Goal: Task Accomplishment & Management: Use online tool/utility

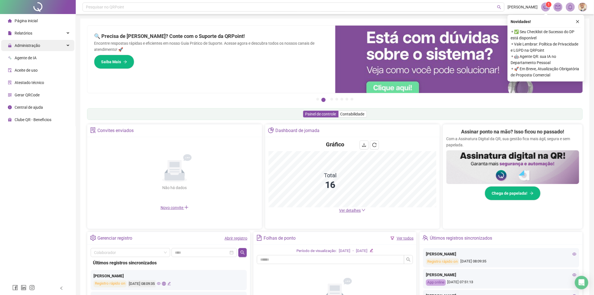
click at [54, 46] on div "Administração" at bounding box center [37, 45] width 73 height 11
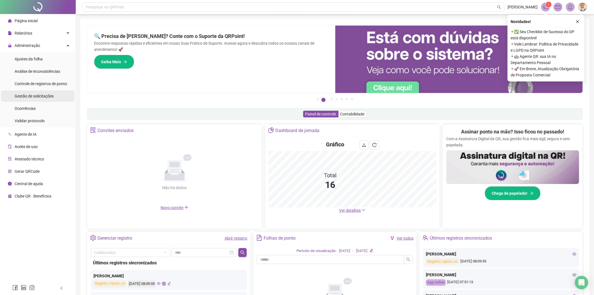
click at [40, 96] on span "Gestão de solicitações" at bounding box center [34, 96] width 39 height 4
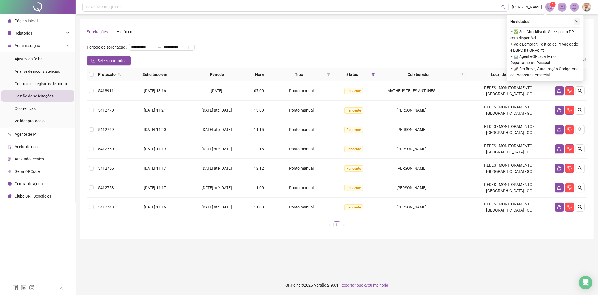
click at [578, 20] on icon "close" at bounding box center [577, 22] width 4 height 4
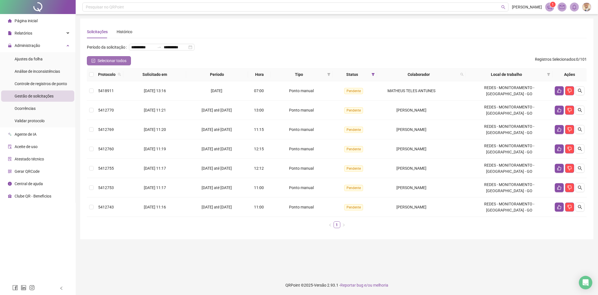
click at [106, 56] on button "Selecionar todos" at bounding box center [109, 60] width 44 height 9
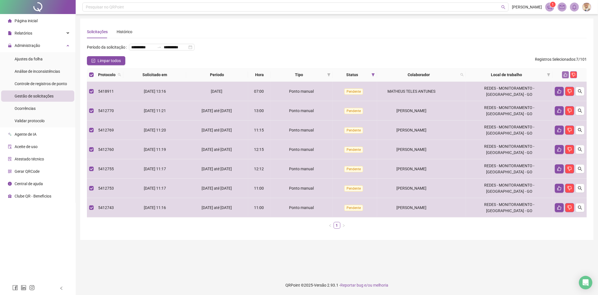
click at [566, 72] on button "button" at bounding box center [565, 74] width 7 height 7
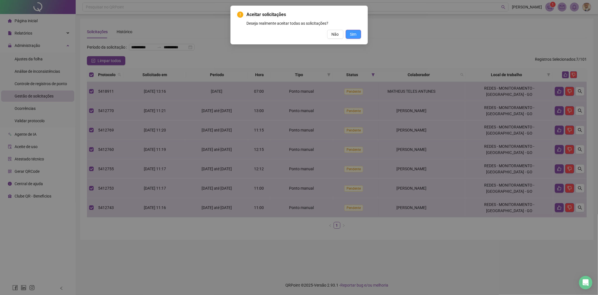
click at [351, 34] on span "Sim" at bounding box center [353, 34] width 6 height 6
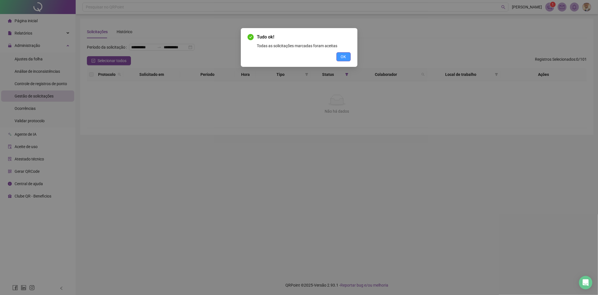
click at [341, 57] on span "OK" at bounding box center [343, 57] width 5 height 6
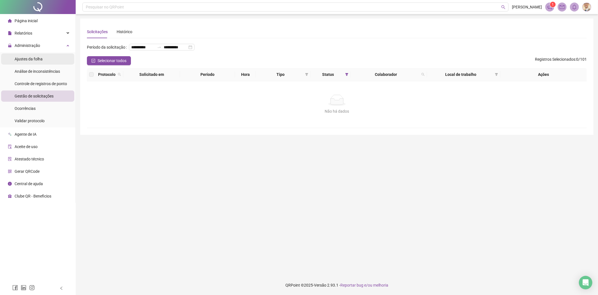
click at [43, 56] on li "Ajustes da folha" at bounding box center [37, 58] width 73 height 11
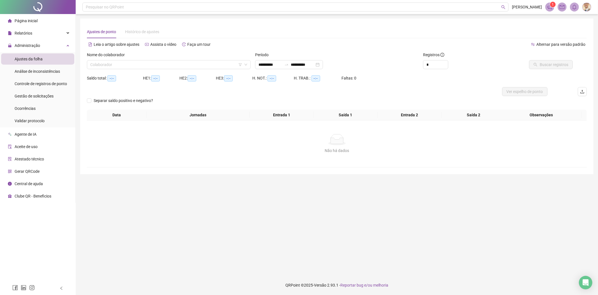
click at [219, 58] on div "Nome do colaborador" at bounding box center [169, 56] width 164 height 8
click at [216, 61] on input "search" at bounding box center [166, 64] width 152 height 8
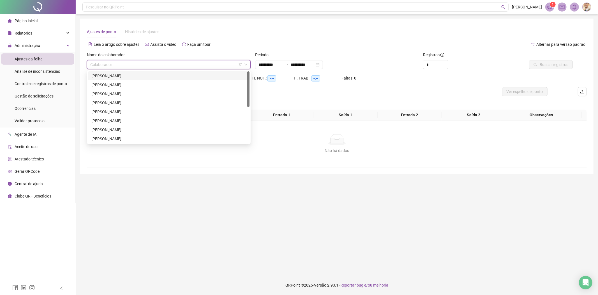
click at [157, 72] on div "[PERSON_NAME]" at bounding box center [169, 75] width 162 height 9
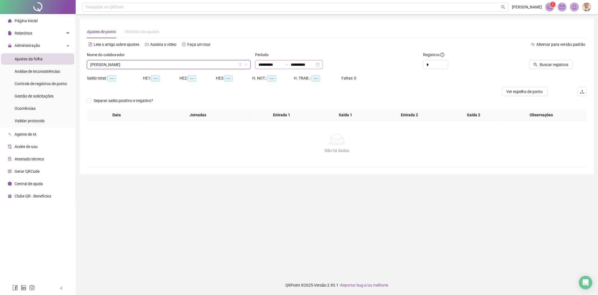
click at [289, 65] on div at bounding box center [286, 64] width 9 height 4
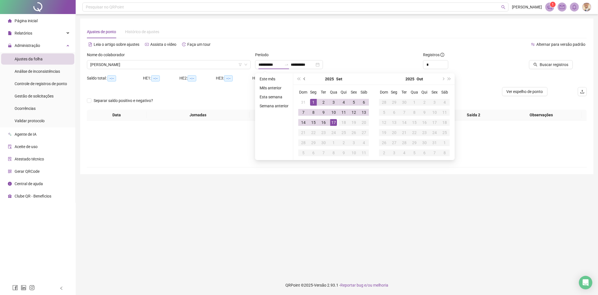
click at [304, 77] on span "prev-year" at bounding box center [305, 78] width 3 height 3
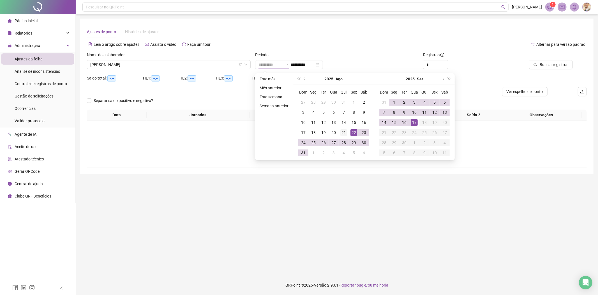
type input "**********"
click at [344, 131] on div "21" at bounding box center [344, 132] width 7 height 7
type input "**********"
click at [404, 46] on div "Alternar para versão padrão" at bounding box center [462, 44] width 250 height 9
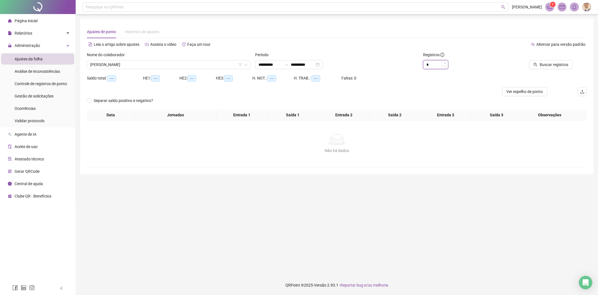
click at [445, 61] on span "Increase Value" at bounding box center [445, 62] width 6 height 5
type input "*"
click at [445, 60] on span "Increase Value" at bounding box center [445, 62] width 6 height 5
click at [568, 65] on span "Buscar registros" at bounding box center [554, 64] width 29 height 6
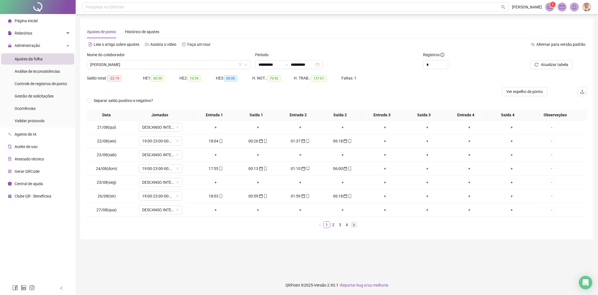
click at [352, 222] on button "button" at bounding box center [354, 224] width 7 height 7
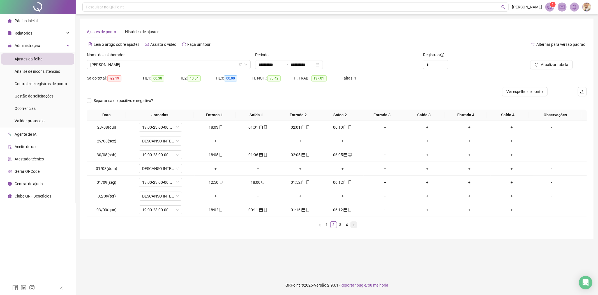
click at [354, 223] on icon "right" at bounding box center [353, 224] width 3 height 3
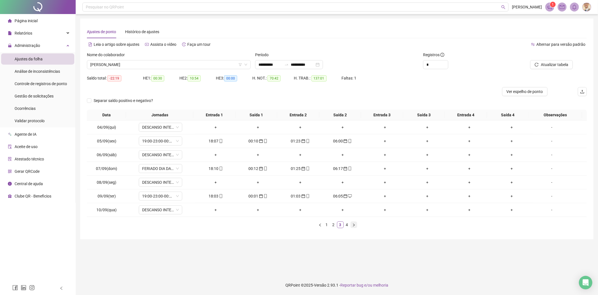
click at [354, 223] on icon "right" at bounding box center [353, 224] width 3 height 3
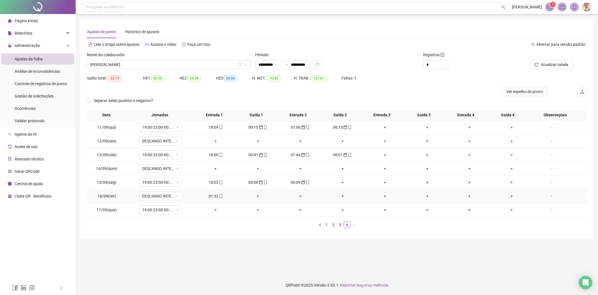
click at [214, 195] on div "01:32" at bounding box center [216, 196] width 38 height 6
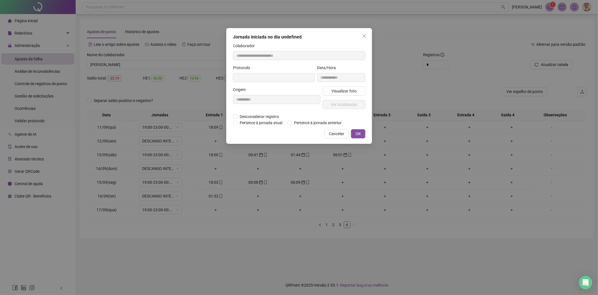
type input "**********"
click at [320, 124] on span "Pertence à jornada anterior" at bounding box center [318, 123] width 52 height 6
click at [354, 132] on button "OK" at bounding box center [358, 134] width 14 height 9
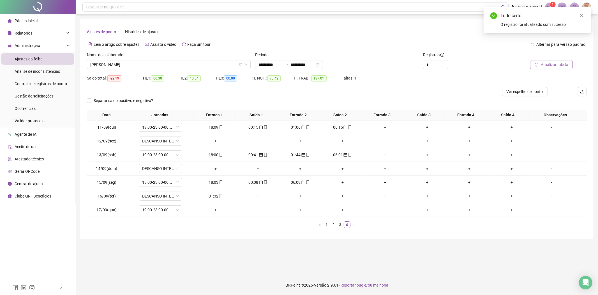
click at [546, 68] on button "Atualizar tabela" at bounding box center [551, 64] width 43 height 9
click at [174, 64] on span "[PERSON_NAME]" at bounding box center [168, 64] width 157 height 8
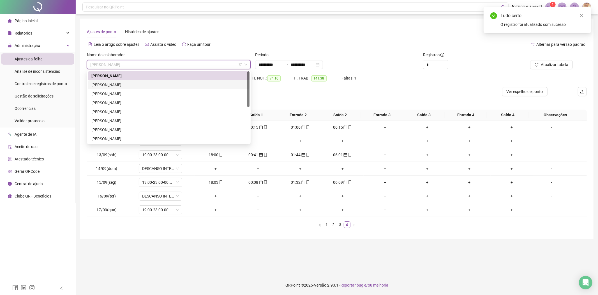
click at [139, 84] on div "[PERSON_NAME]" at bounding box center [168, 85] width 155 height 6
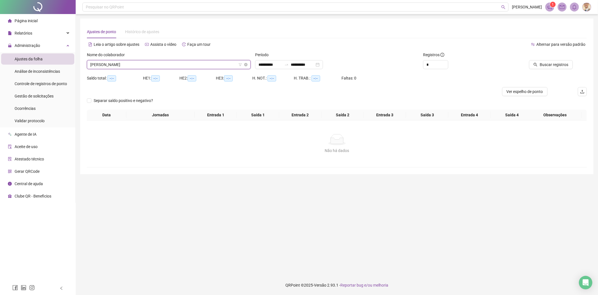
click at [182, 66] on span "[PERSON_NAME]" at bounding box center [168, 64] width 157 height 8
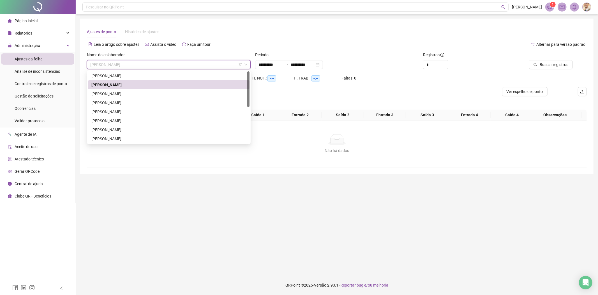
click at [144, 71] on div "214522 243496 215117 [PERSON_NAME] [PERSON_NAME] [PERSON_NAME] COSTA [PERSON_NA…" at bounding box center [169, 107] width 164 height 74
click at [150, 75] on div "[PERSON_NAME]" at bounding box center [168, 76] width 155 height 6
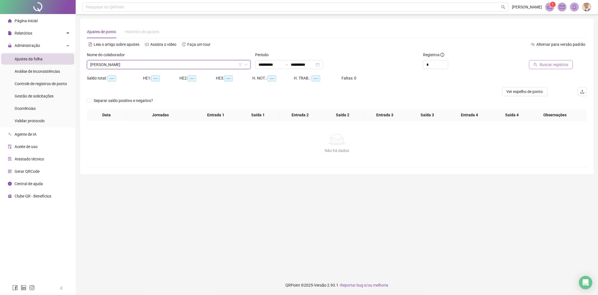
click at [552, 67] on span "Buscar registros" at bounding box center [554, 64] width 29 height 6
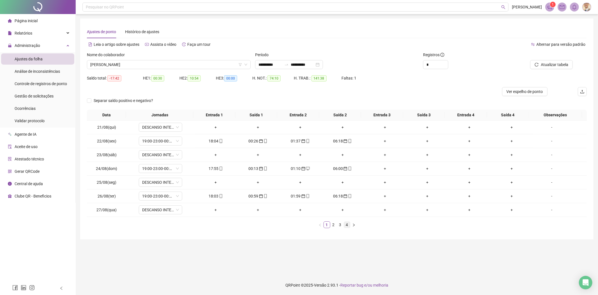
click at [347, 224] on link "4" at bounding box center [347, 224] width 6 height 6
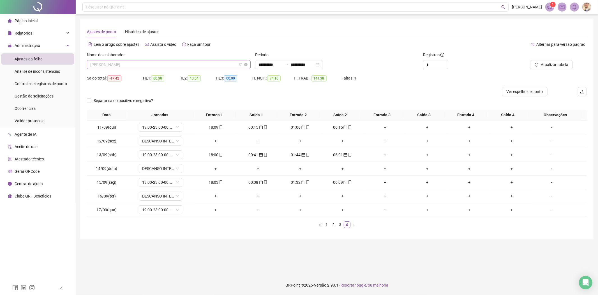
click at [215, 63] on span "[PERSON_NAME]" at bounding box center [168, 64] width 157 height 8
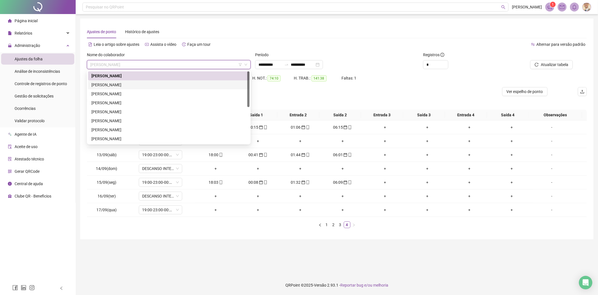
click at [120, 86] on div "[PERSON_NAME]" at bounding box center [168, 85] width 155 height 6
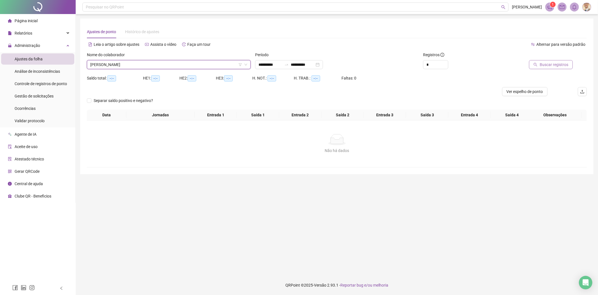
click at [562, 64] on span "Buscar registros" at bounding box center [554, 64] width 29 height 6
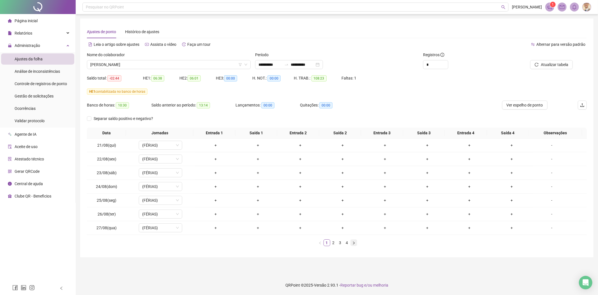
click at [354, 243] on icon "right" at bounding box center [354, 242] width 2 height 3
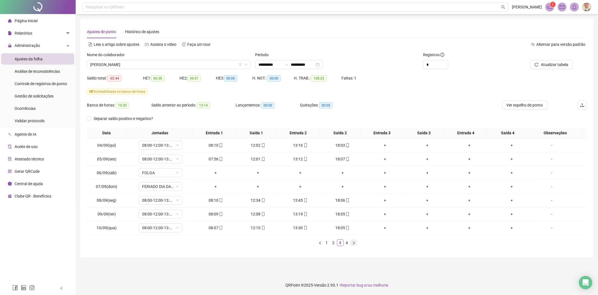
click at [354, 243] on icon "right" at bounding box center [354, 242] width 2 height 3
click at [158, 62] on span "[PERSON_NAME]" at bounding box center [168, 64] width 157 height 8
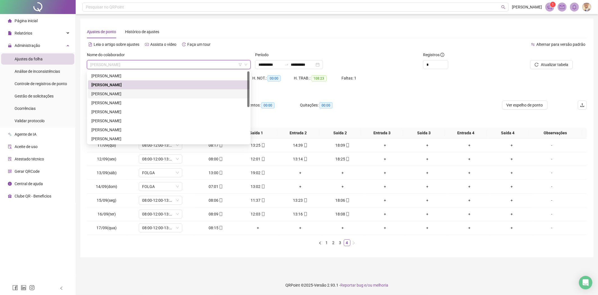
click at [121, 91] on div "[PERSON_NAME]" at bounding box center [168, 94] width 155 height 6
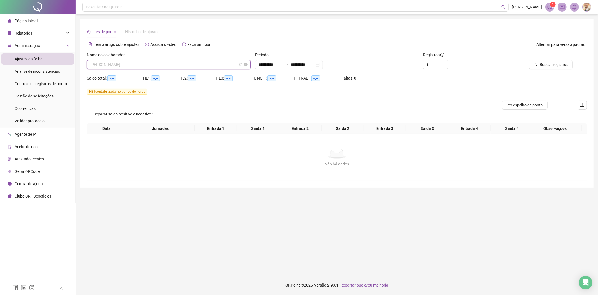
click at [187, 65] on span "[PERSON_NAME]" at bounding box center [168, 64] width 157 height 8
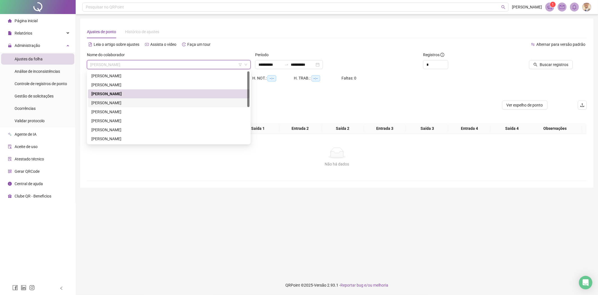
click at [125, 102] on div "[PERSON_NAME]" at bounding box center [168, 103] width 155 height 6
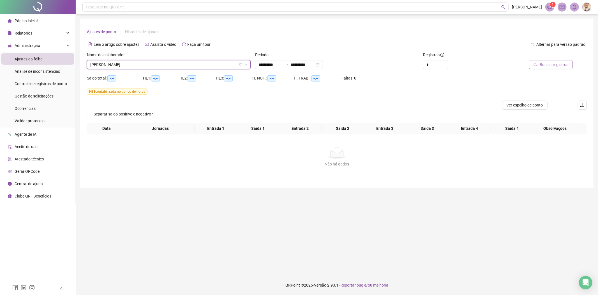
click at [560, 66] on span "Buscar registros" at bounding box center [554, 64] width 29 height 6
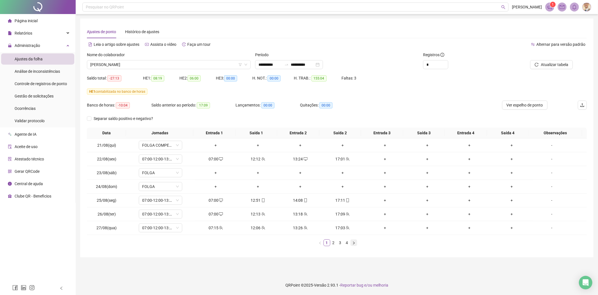
click at [354, 243] on icon "right" at bounding box center [354, 242] width 2 height 3
click at [220, 65] on span "[PERSON_NAME]" at bounding box center [168, 64] width 157 height 8
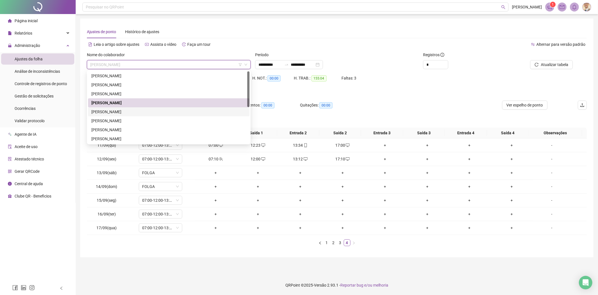
click at [117, 110] on div "[PERSON_NAME]" at bounding box center [168, 112] width 155 height 6
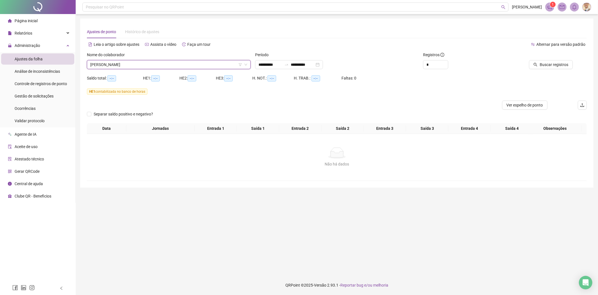
click at [551, 59] on div at bounding box center [540, 56] width 66 height 8
click at [549, 60] on button "Buscar registros" at bounding box center [551, 64] width 44 height 9
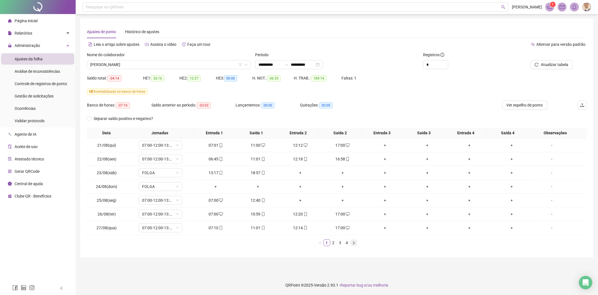
click at [352, 242] on button "button" at bounding box center [354, 242] width 7 height 7
drag, startPoint x: 222, startPoint y: 215, endPoint x: 197, endPoint y: 217, distance: 25.3
click at [197, 217] on div "07:09" at bounding box center [216, 214] width 38 height 6
type input "**********"
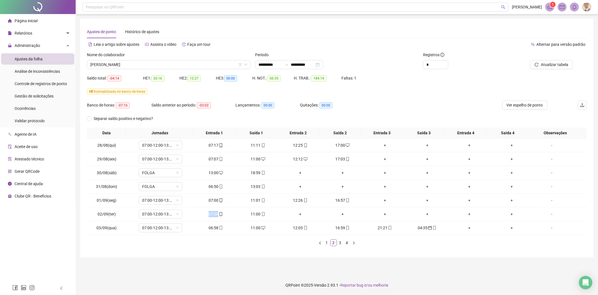
type input "**********"
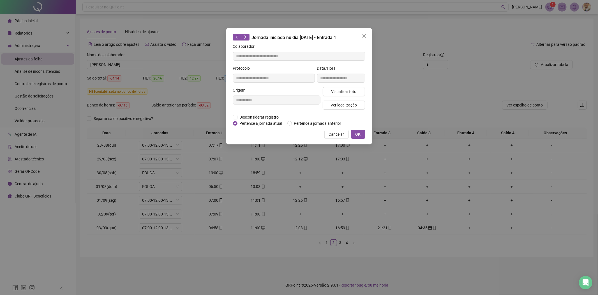
drag, startPoint x: 111, startPoint y: 217, endPoint x: 103, endPoint y: 215, distance: 7.7
click at [103, 215] on div "**********" at bounding box center [299, 147] width 598 height 295
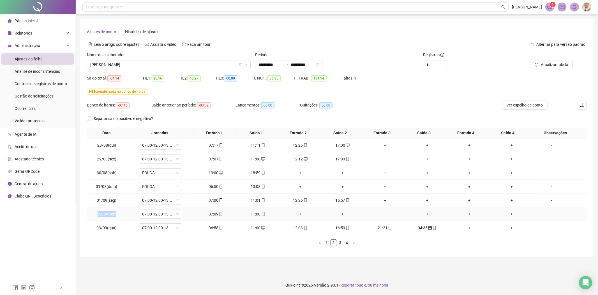
drag, startPoint x: 104, startPoint y: 217, endPoint x: 92, endPoint y: 217, distance: 11.8
click at [92, 217] on td "02/09(ter)" at bounding box center [107, 214] width 40 height 14
copy span "02/09(ter)"
click at [553, 63] on span "Atualizar tabela" at bounding box center [554, 64] width 27 height 6
drag, startPoint x: 107, startPoint y: 214, endPoint x: 96, endPoint y: 212, distance: 11.0
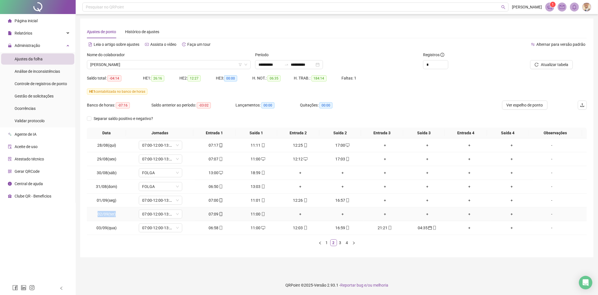
click at [96, 212] on td "02/09(ter)" at bounding box center [107, 214] width 40 height 14
copy span "02/09(ter)"
click at [354, 242] on icon "right" at bounding box center [353, 242] width 3 height 3
drag, startPoint x: 117, startPoint y: 201, endPoint x: 88, endPoint y: 201, distance: 29.5
click at [88, 201] on td "08/09(seg)" at bounding box center [107, 200] width 40 height 14
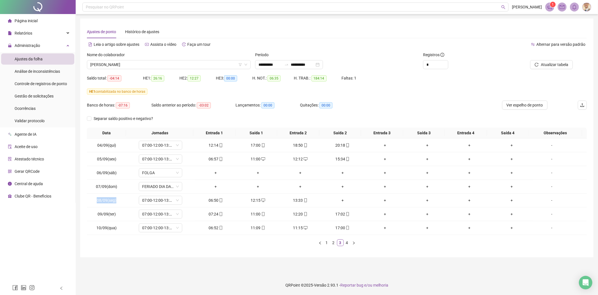
copy span "08/09(seg)"
click at [353, 242] on icon "right" at bounding box center [353, 242] width 3 height 3
drag, startPoint x: 115, startPoint y: 201, endPoint x: 88, endPoint y: 200, distance: 27.8
click at [88, 200] on td "15/09(seg)" at bounding box center [107, 200] width 40 height 14
copy span "15/09(seg)"
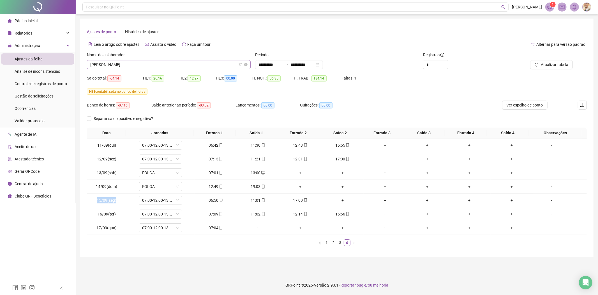
click at [191, 67] on span "[PERSON_NAME]" at bounding box center [168, 64] width 157 height 8
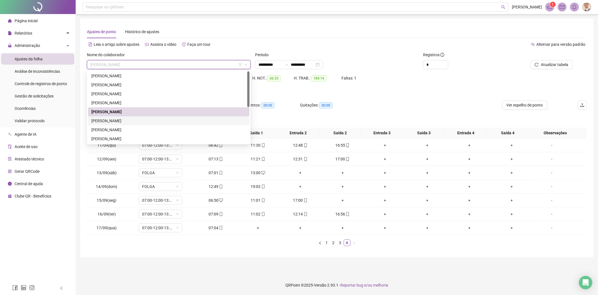
click at [118, 119] on div "[PERSON_NAME]" at bounding box center [168, 121] width 155 height 6
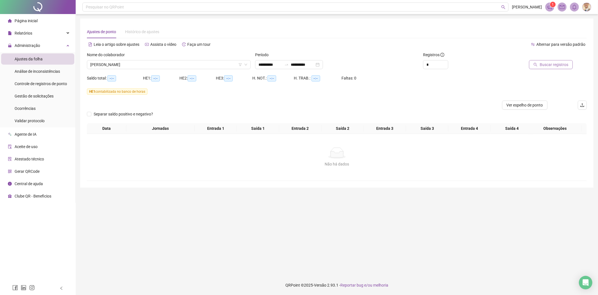
click at [537, 64] on icon "search" at bounding box center [536, 65] width 4 height 4
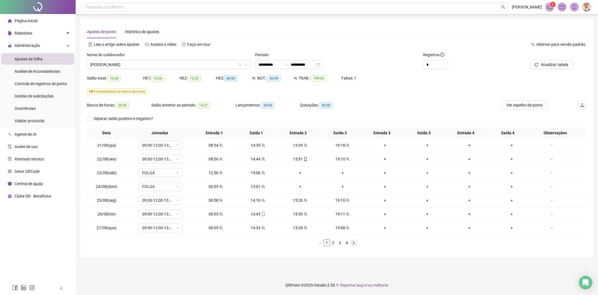
click at [354, 242] on icon "right" at bounding box center [353, 242] width 3 height 3
click at [353, 241] on icon "right" at bounding box center [353, 242] width 3 height 3
click at [36, 95] on span "Gestão de solicitações" at bounding box center [34, 96] width 39 height 4
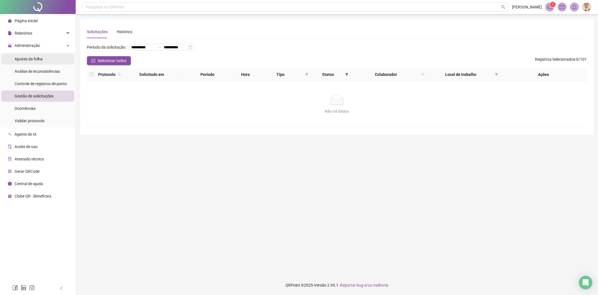
click at [43, 60] on li "Ajustes da folha" at bounding box center [37, 58] width 73 height 11
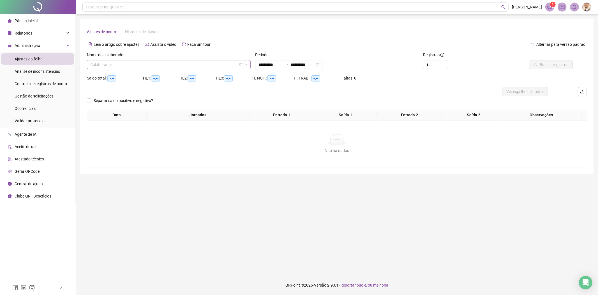
click at [201, 68] on input "search" at bounding box center [166, 64] width 152 height 8
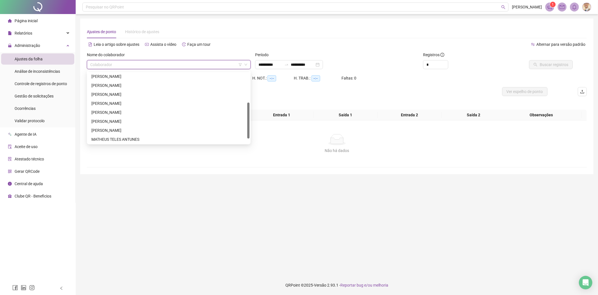
scroll to position [72, 0]
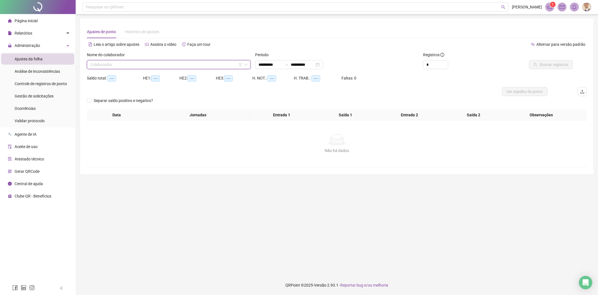
click at [152, 62] on input "search" at bounding box center [166, 64] width 152 height 8
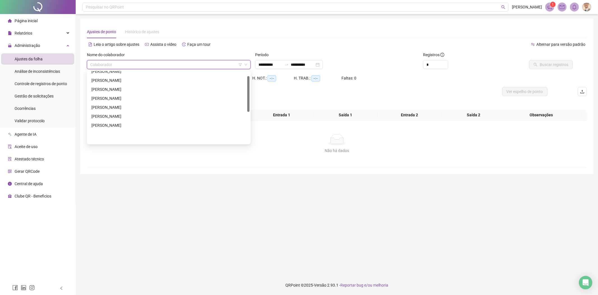
scroll to position [0, 0]
click at [135, 110] on div "[PERSON_NAME]" at bounding box center [168, 112] width 155 height 6
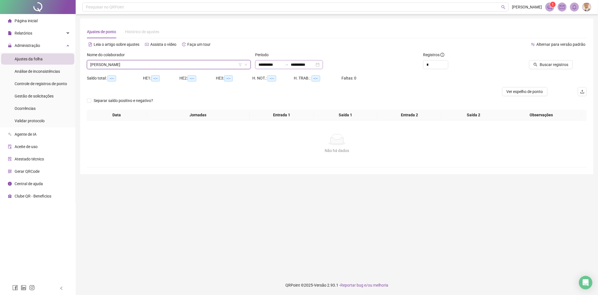
click at [277, 68] on div "**********" at bounding box center [289, 64] width 68 height 9
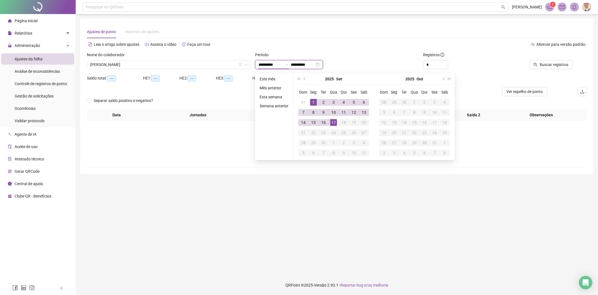
click at [276, 65] on input "**********" at bounding box center [271, 64] width 24 height 6
click at [46, 101] on div "Gestão de solicitações" at bounding box center [34, 95] width 39 height 11
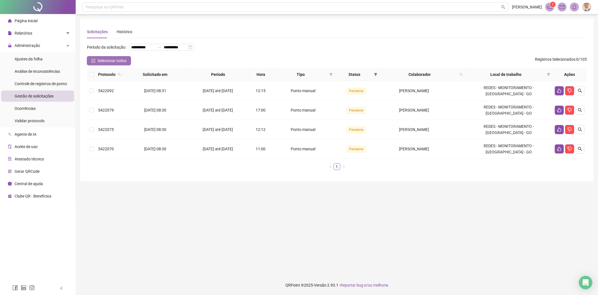
click at [95, 63] on button "Selecionar todos" at bounding box center [109, 60] width 44 height 9
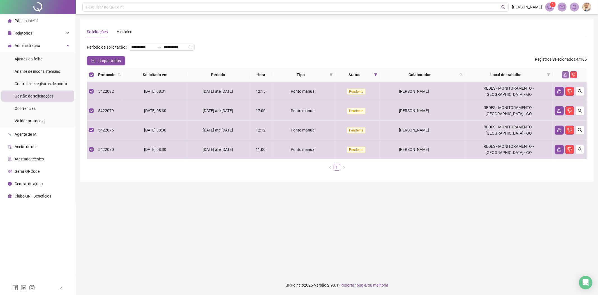
click at [566, 72] on button "button" at bounding box center [565, 74] width 7 height 7
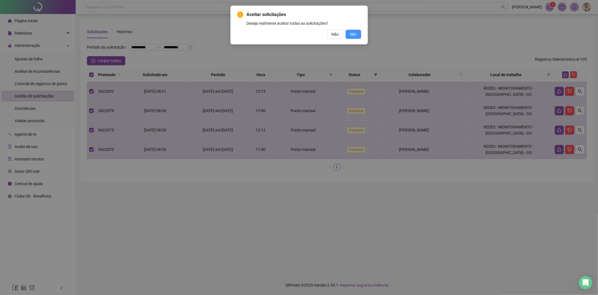
click at [357, 35] on span "Sim" at bounding box center [353, 34] width 6 height 6
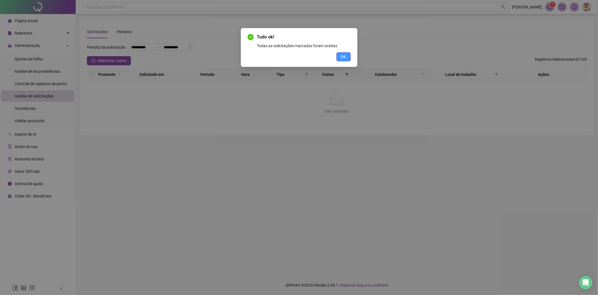
click at [341, 56] on span "OK" at bounding box center [343, 57] width 5 height 6
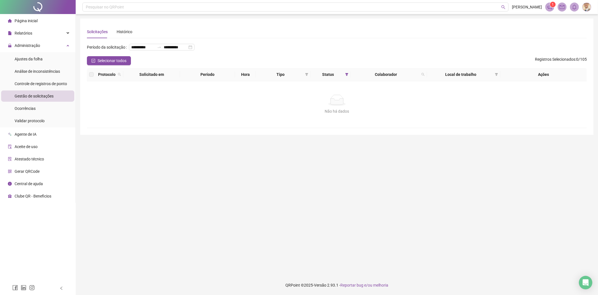
click at [43, 94] on span "Gestão de solicitações" at bounding box center [34, 96] width 39 height 4
click at [37, 58] on span "Ajustes da folha" at bounding box center [29, 59] width 28 height 4
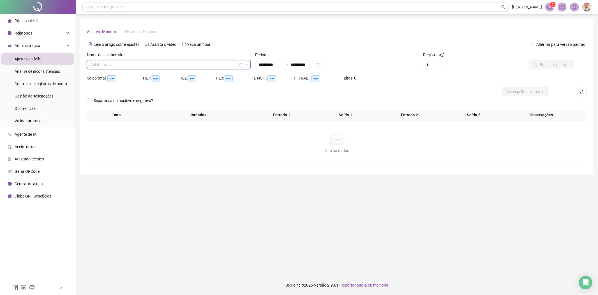
click at [184, 62] on input "search" at bounding box center [166, 64] width 152 height 8
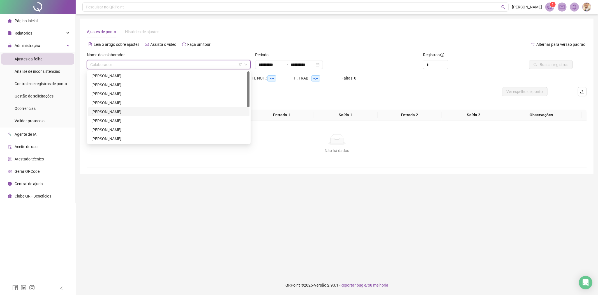
click at [115, 110] on div "[PERSON_NAME]" at bounding box center [168, 112] width 155 height 6
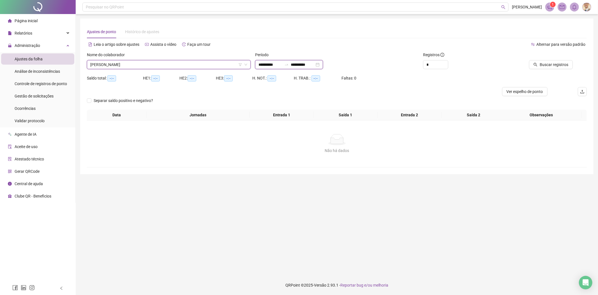
click at [272, 65] on input "**********" at bounding box center [271, 64] width 24 height 6
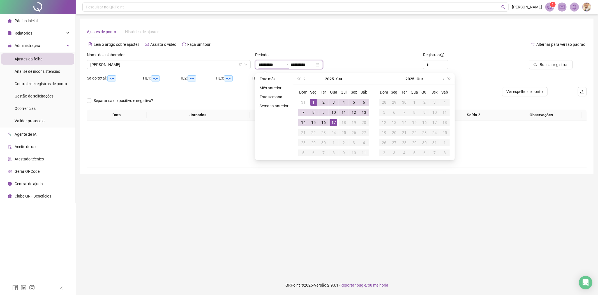
type input "**********"
click at [304, 76] on button "prev-year" at bounding box center [305, 78] width 6 height 11
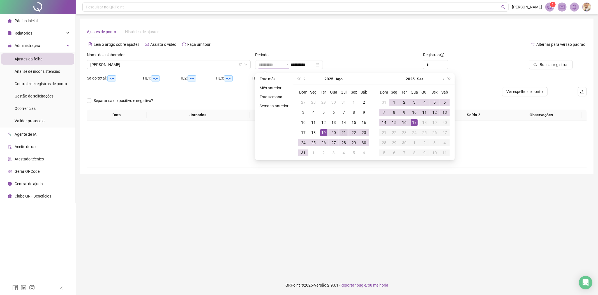
type input "**********"
click at [343, 131] on div "21" at bounding box center [344, 132] width 7 height 7
type input "**********"
click at [445, 63] on icon "up" at bounding box center [446, 62] width 2 height 1
type input "*"
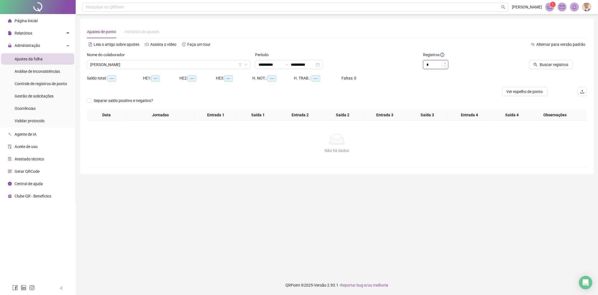
click at [445, 63] on icon "up" at bounding box center [445, 63] width 2 height 2
click at [558, 61] on button "Buscar registros" at bounding box center [551, 64] width 44 height 9
